Goal: Transaction & Acquisition: Purchase product/service

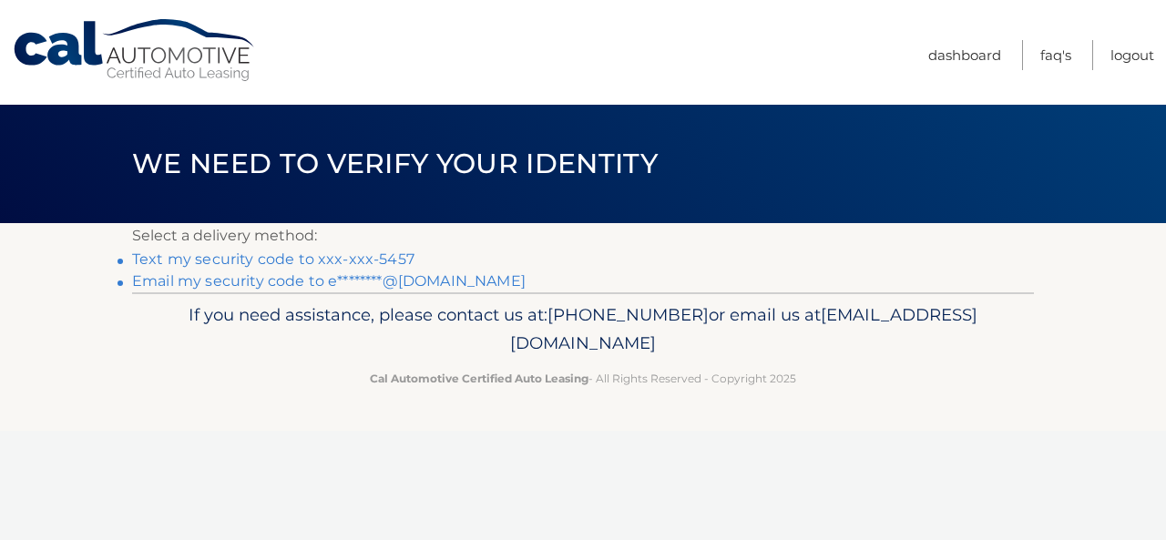
click at [330, 256] on link "Text my security code to xxx-xxx-5457" at bounding box center [273, 258] width 282 height 17
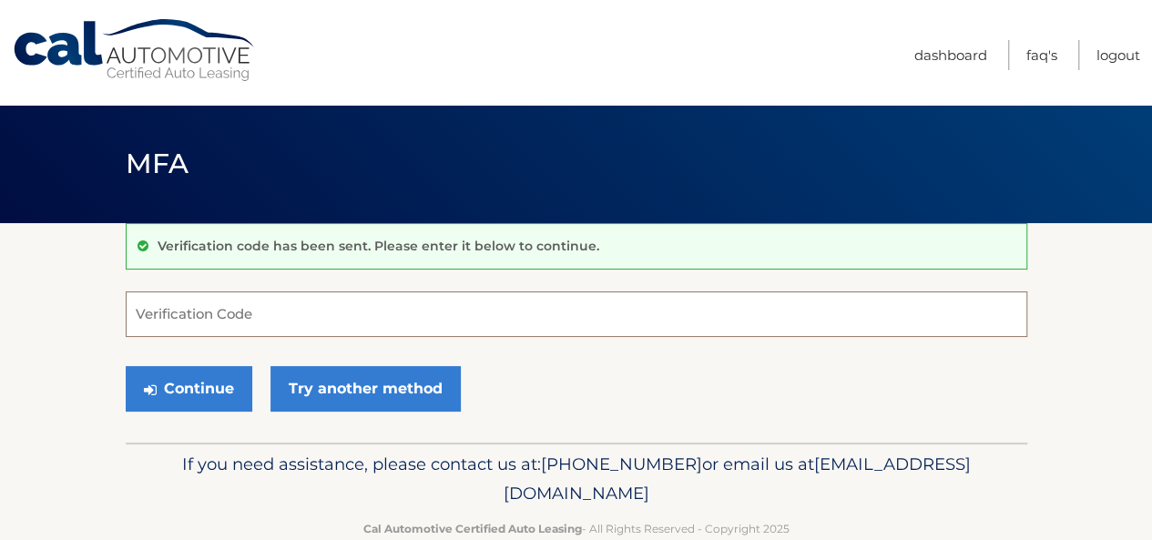
click at [263, 301] on input "Verification Code" at bounding box center [576, 314] width 901 height 46
type input "171853"
click at [126, 366] on button "Continue" at bounding box center [189, 389] width 127 height 46
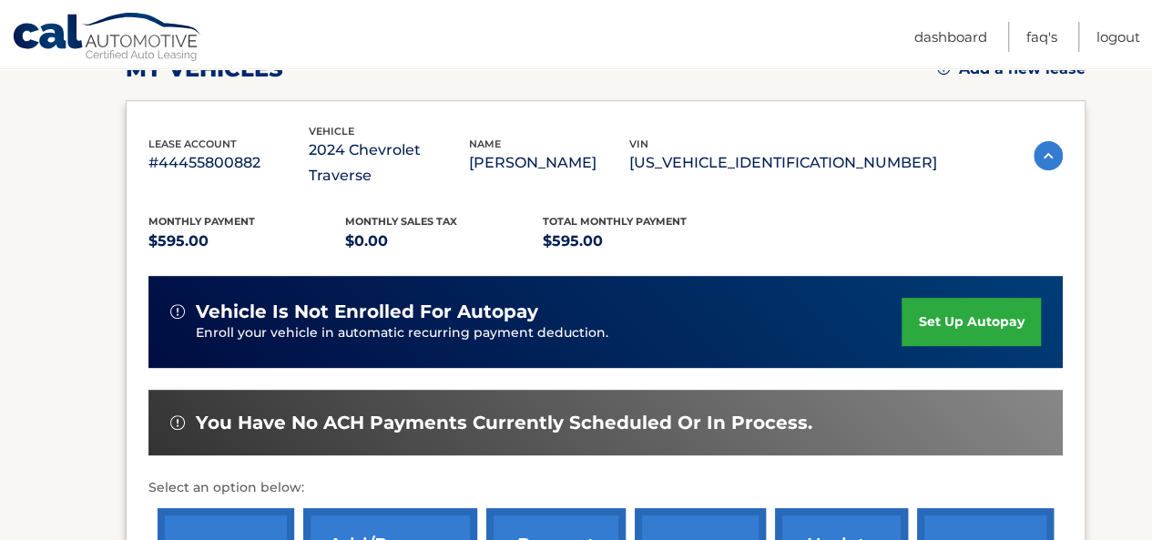
scroll to position [357, 0]
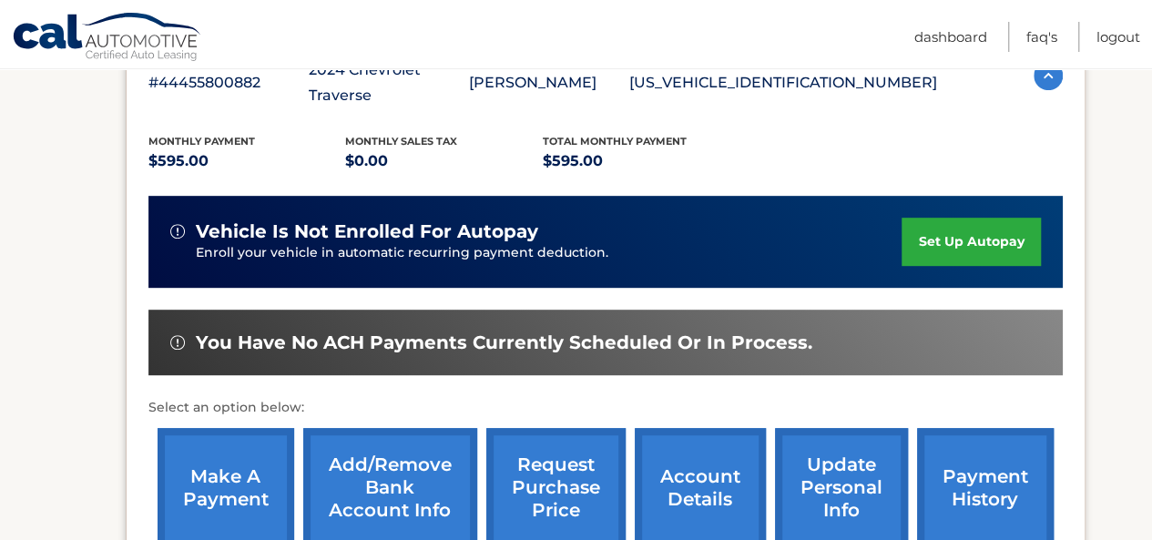
click at [206, 451] on link "make a payment" at bounding box center [226, 487] width 137 height 119
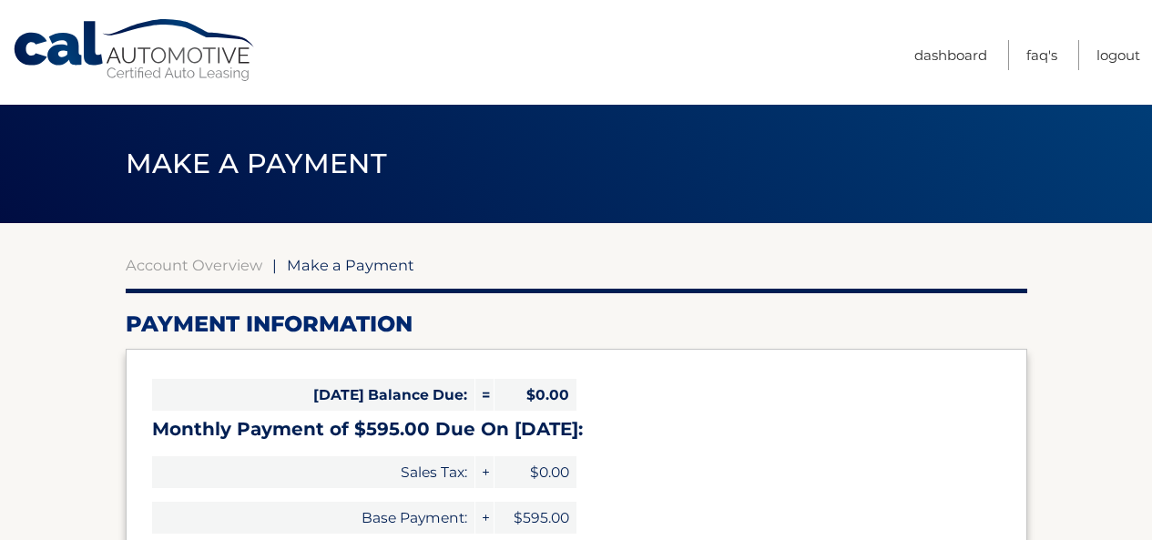
select select "Y2M4OTc0ZmItYmQ1Mi00YzNlLTkyNDEtZGExNGI1MzE0MzYz"
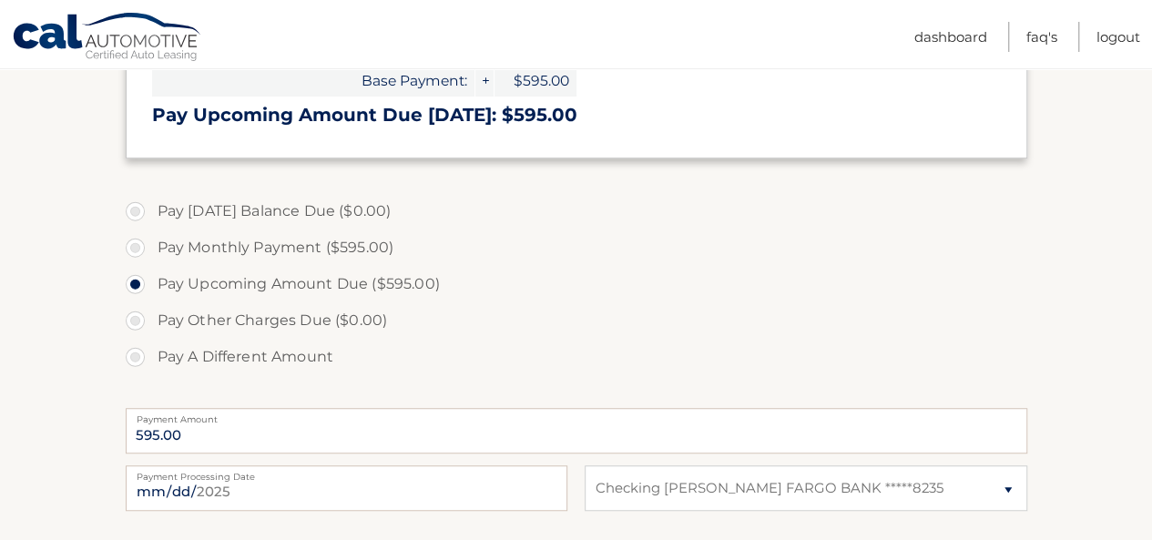
scroll to position [571, 0]
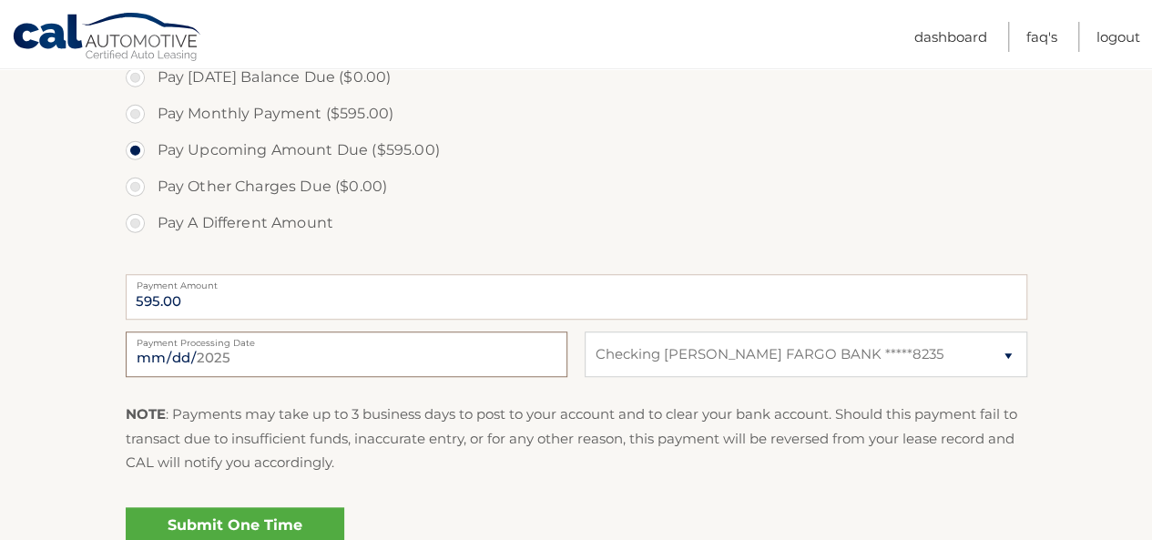
click at [189, 362] on input "2025-09-12" at bounding box center [347, 354] width 442 height 46
type input "2025-09-16"
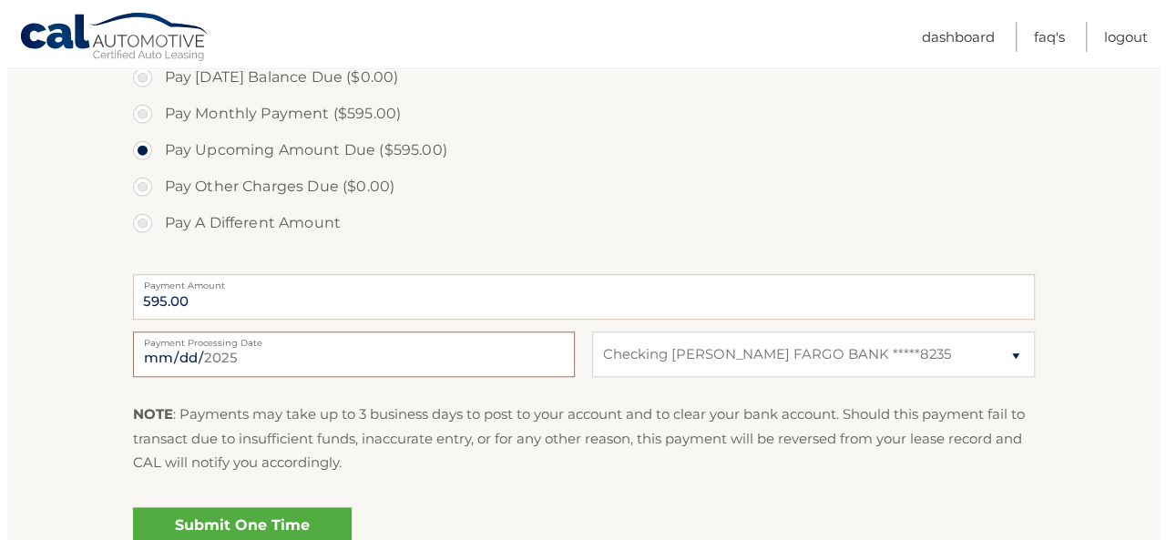
scroll to position [676, 0]
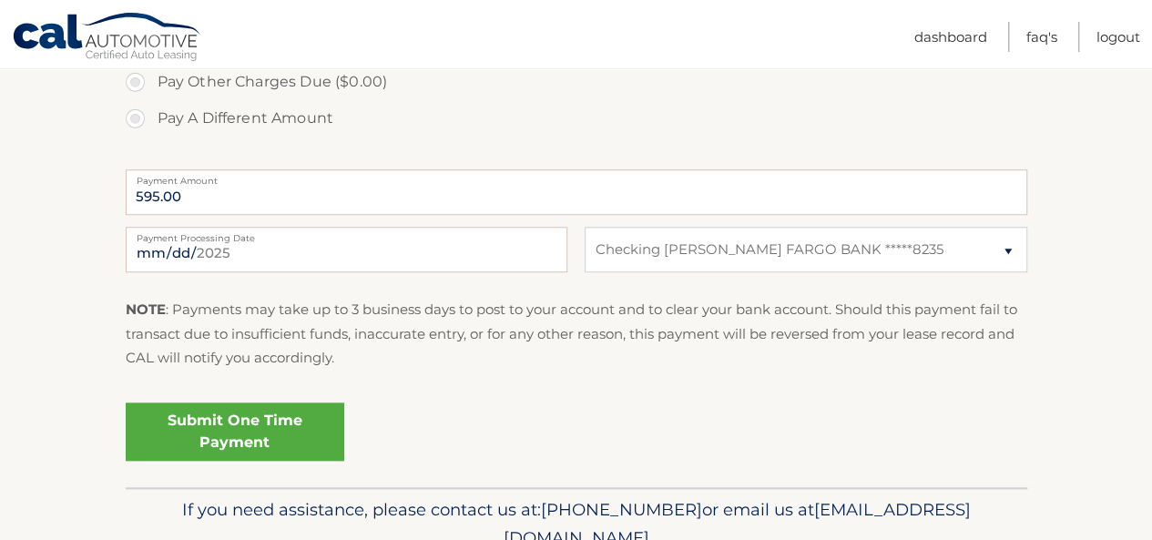
click at [295, 418] on link "Submit One Time Payment" at bounding box center [235, 431] width 219 height 58
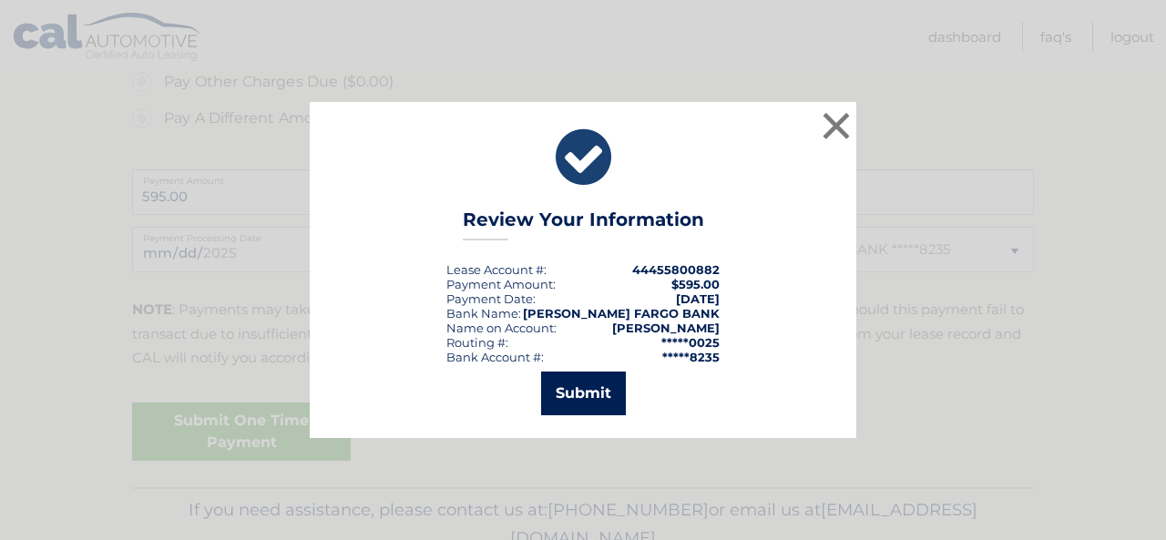
click at [583, 402] on button "Submit" at bounding box center [583, 394] width 85 height 44
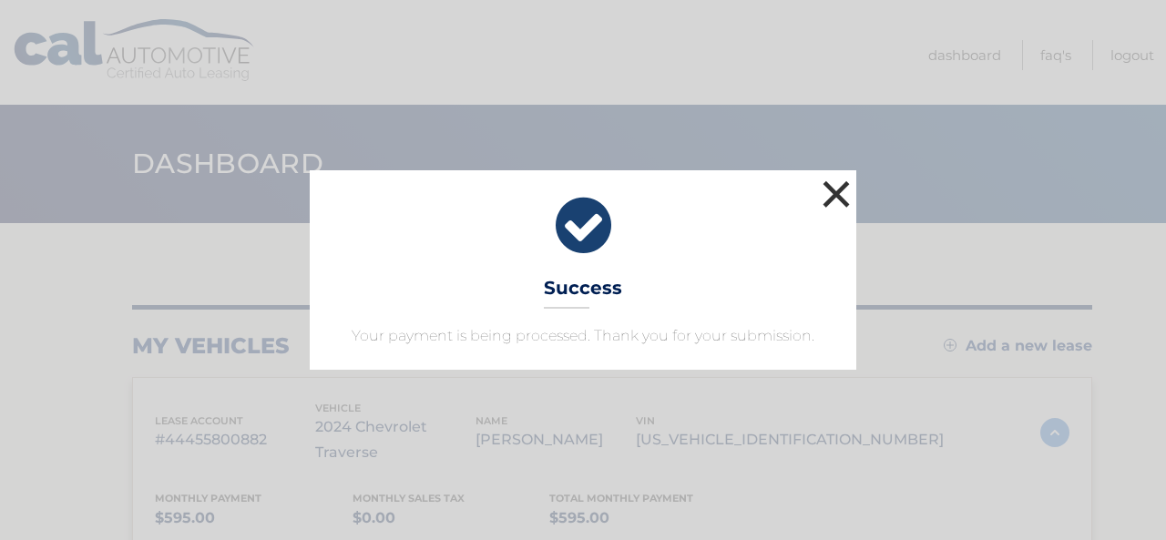
click at [827, 191] on button "×" at bounding box center [836, 194] width 36 height 36
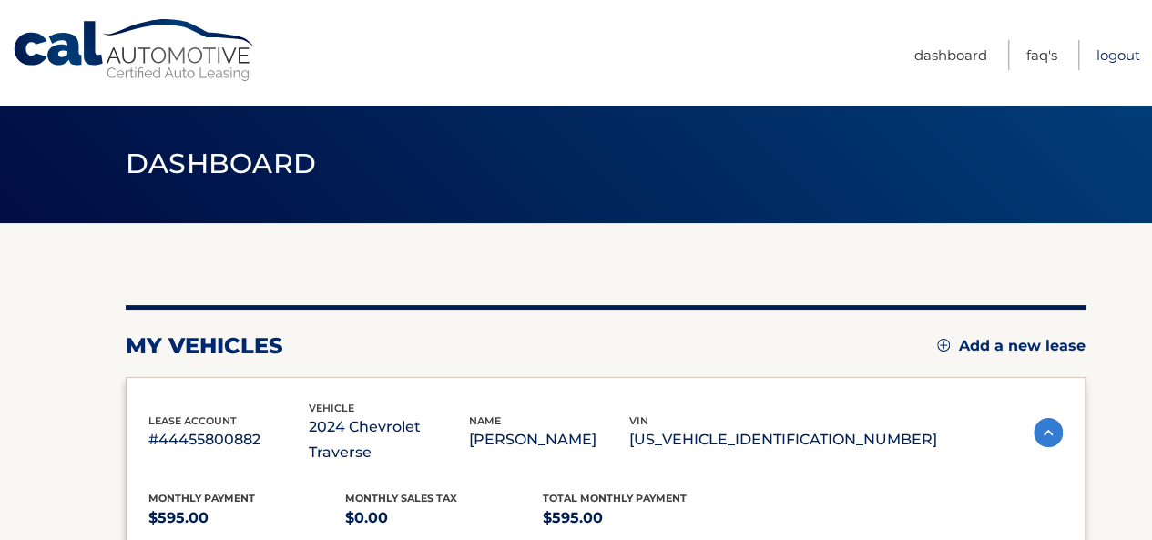
click at [1115, 48] on link "Logout" at bounding box center [1118, 55] width 44 height 30
